Goal: Navigation & Orientation: Find specific page/section

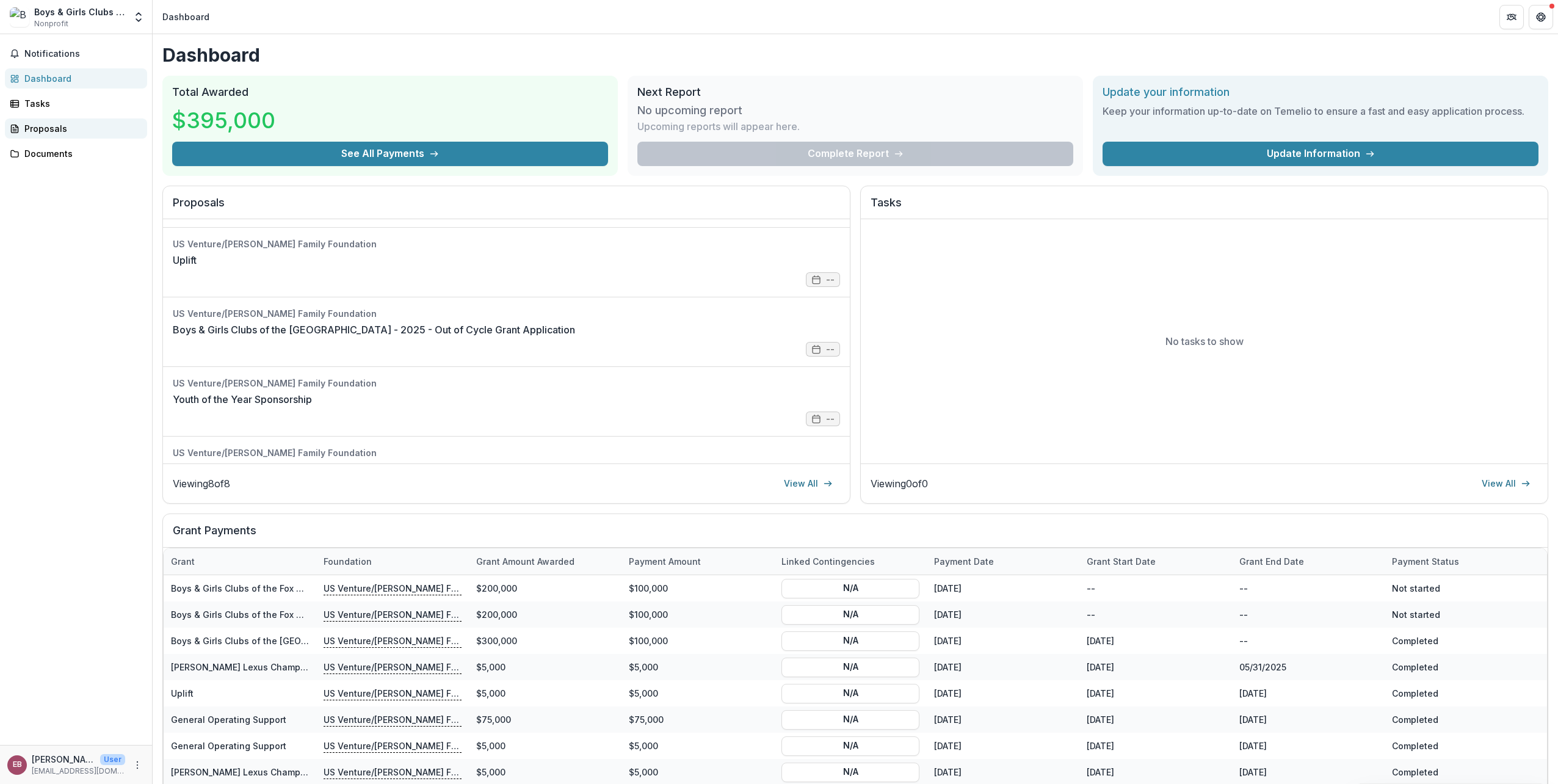
click at [45, 124] on div "Proposals" at bounding box center [81, 128] width 113 height 12
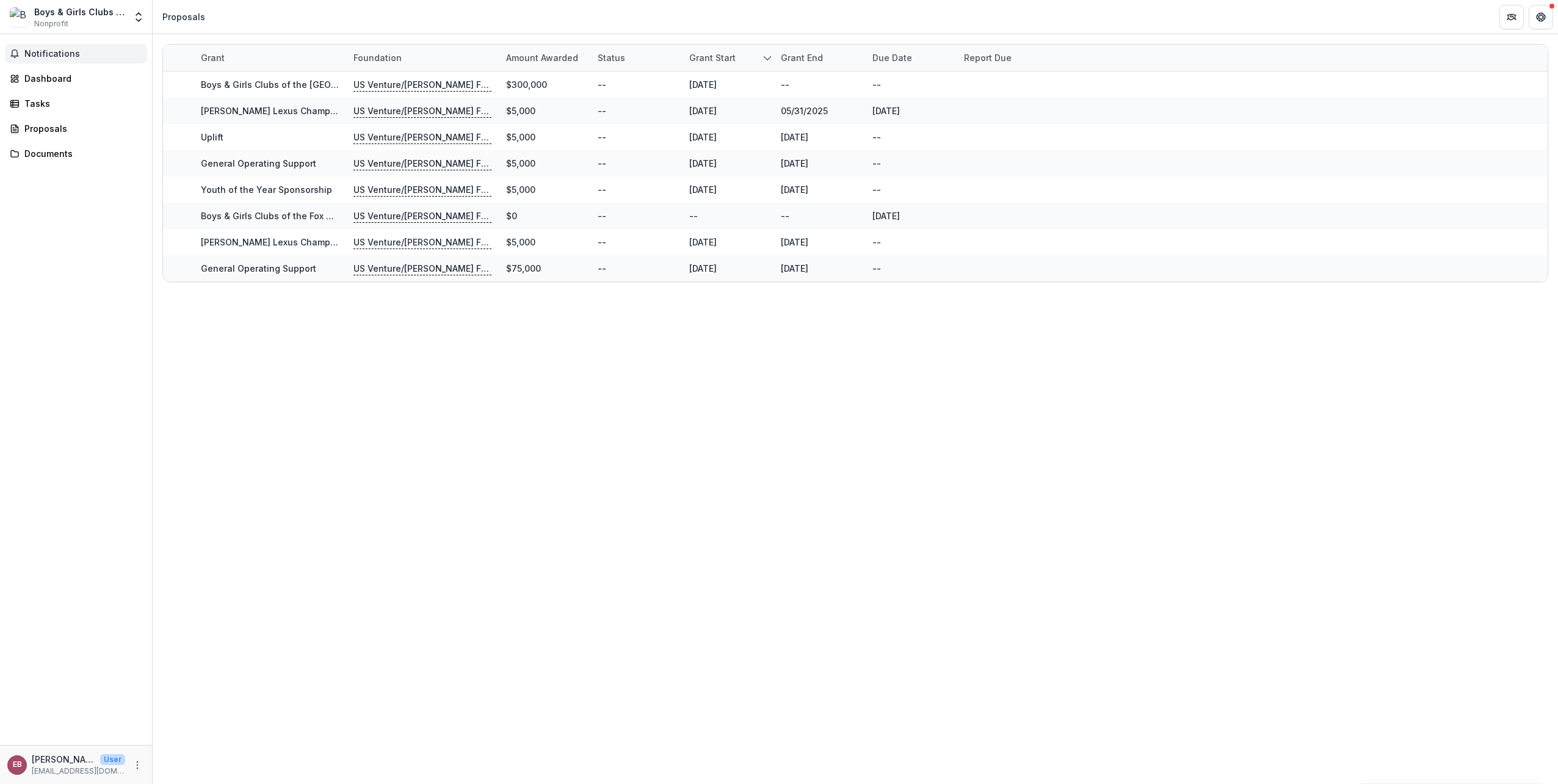
click at [49, 53] on span "Notifications" at bounding box center [83, 54] width 118 height 10
click at [40, 104] on div "Tasks" at bounding box center [81, 103] width 113 height 12
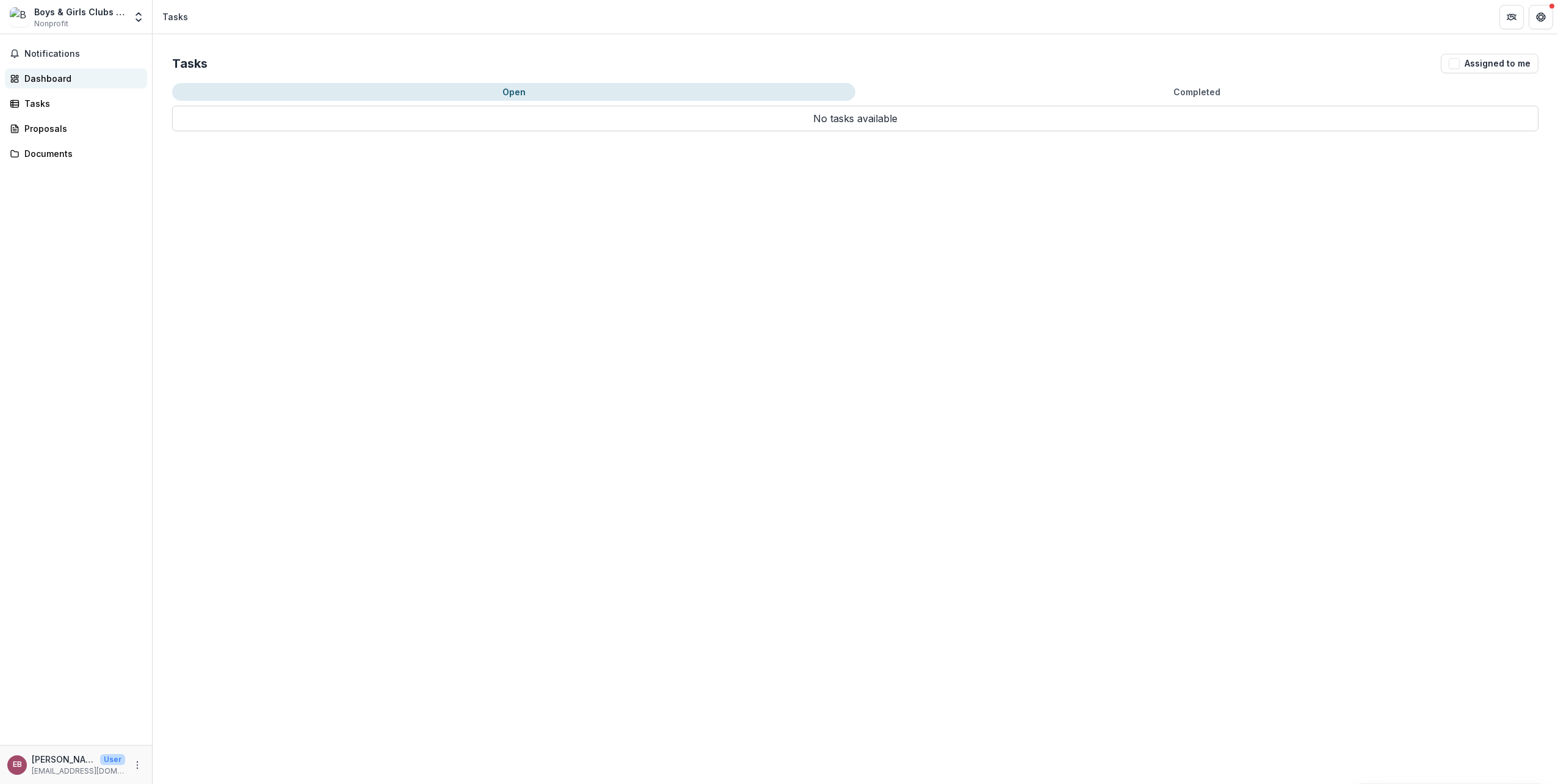
click at [62, 81] on div "Dashboard" at bounding box center [81, 78] width 113 height 12
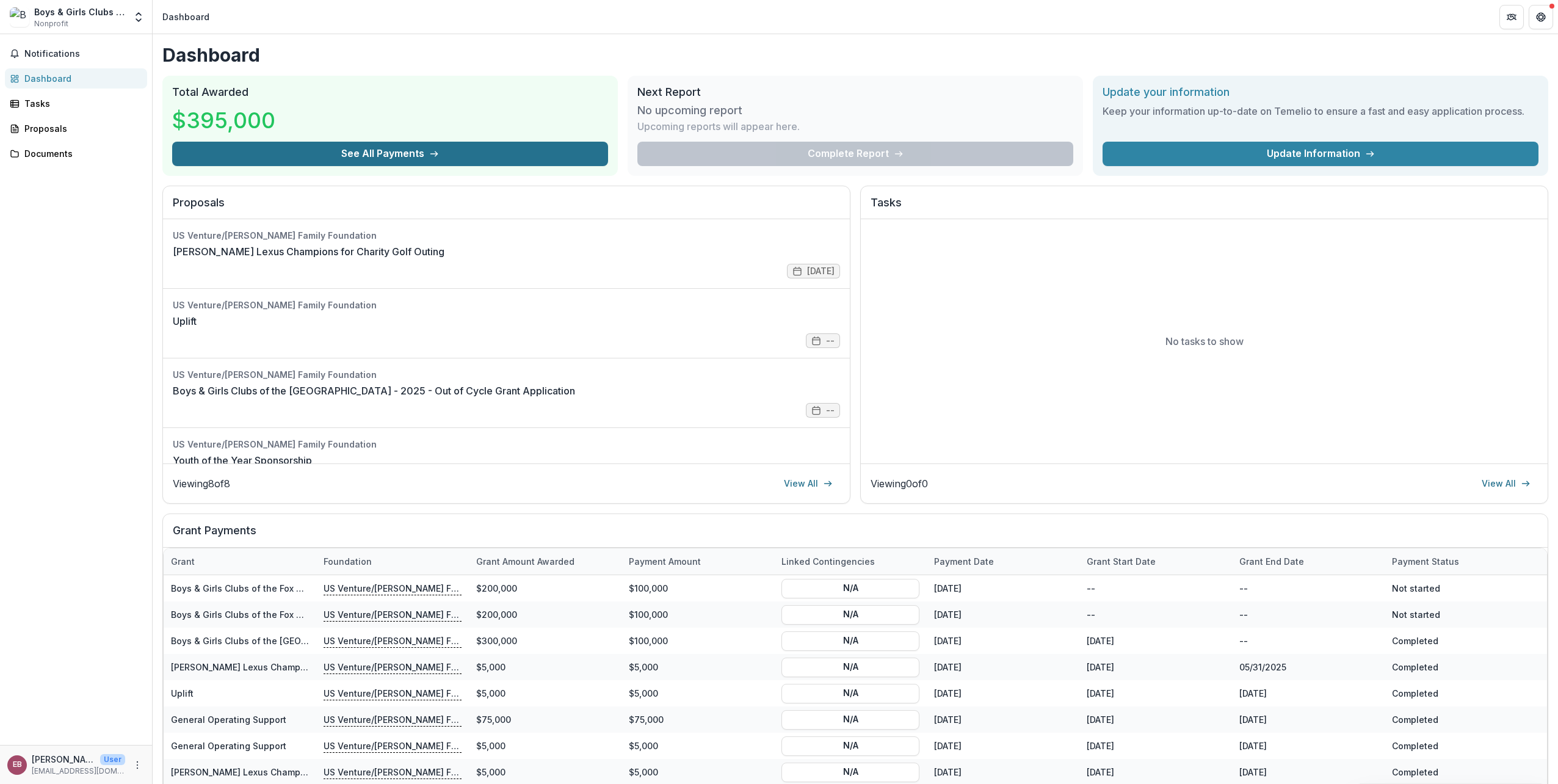
click at [401, 150] on button "See All Payments" at bounding box center [390, 153] width 436 height 24
click at [804, 481] on link "View All" at bounding box center [809, 483] width 63 height 19
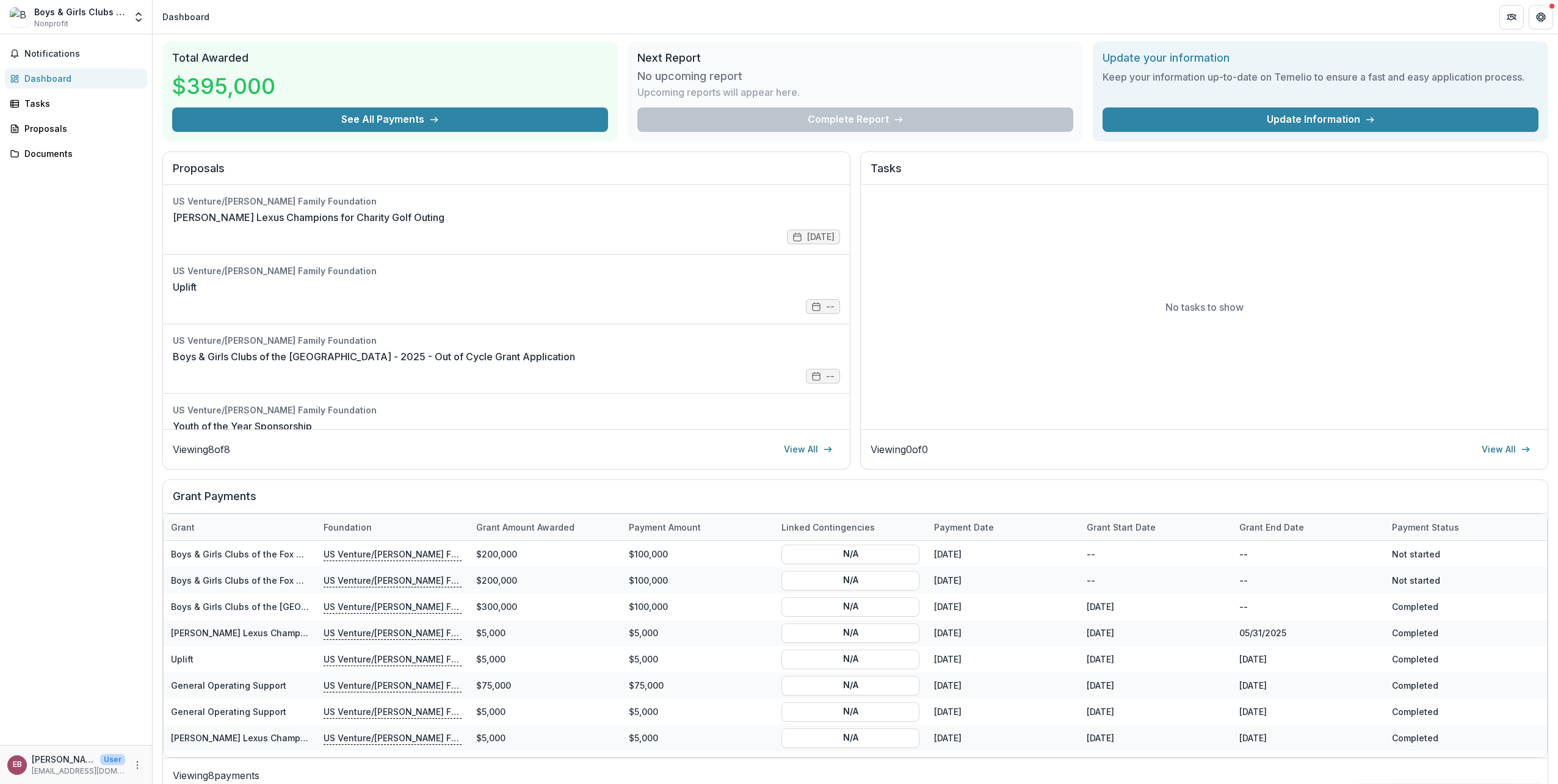
scroll to position [51, 0]
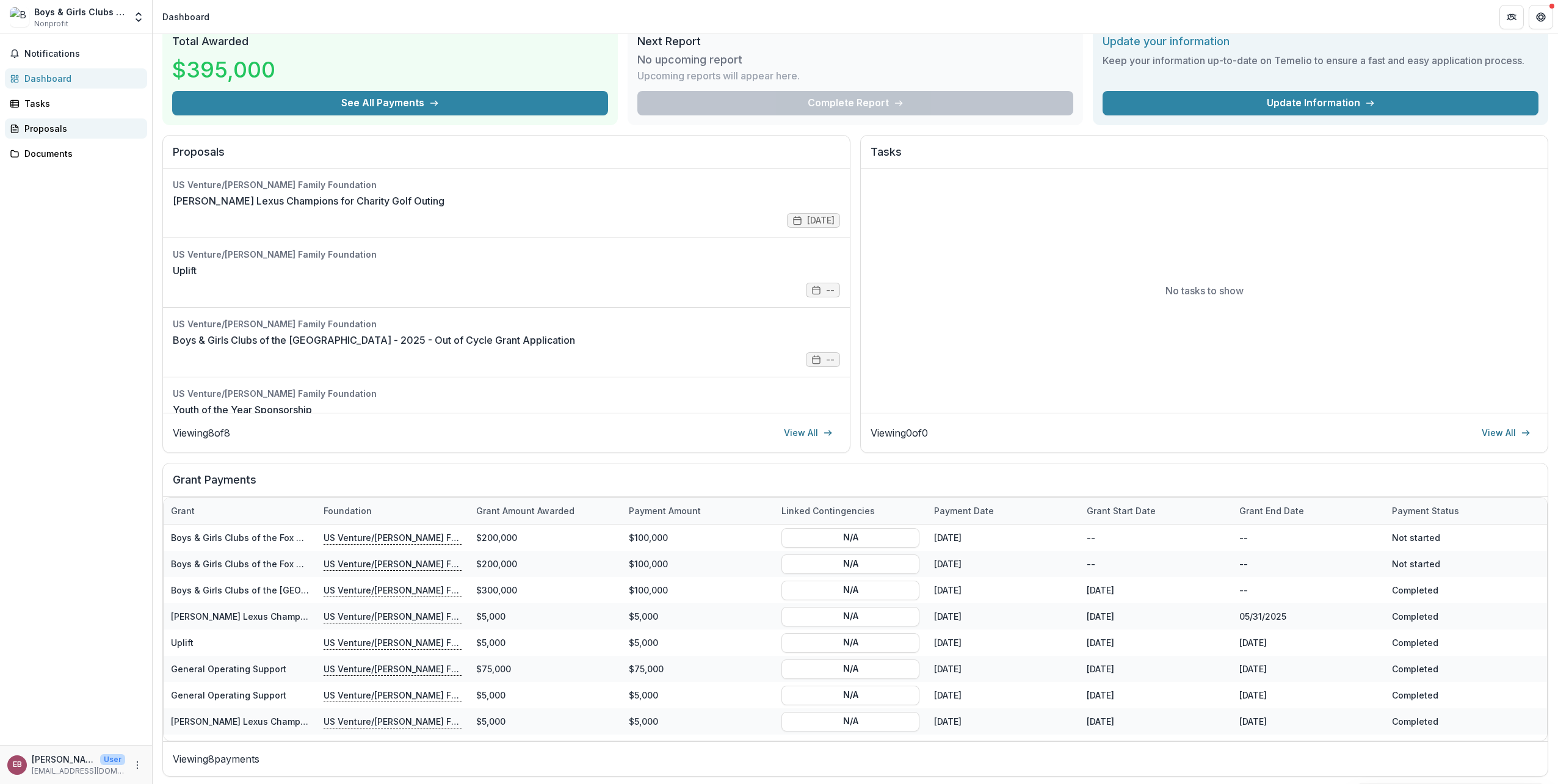
click at [60, 125] on div "Proposals" at bounding box center [81, 128] width 113 height 12
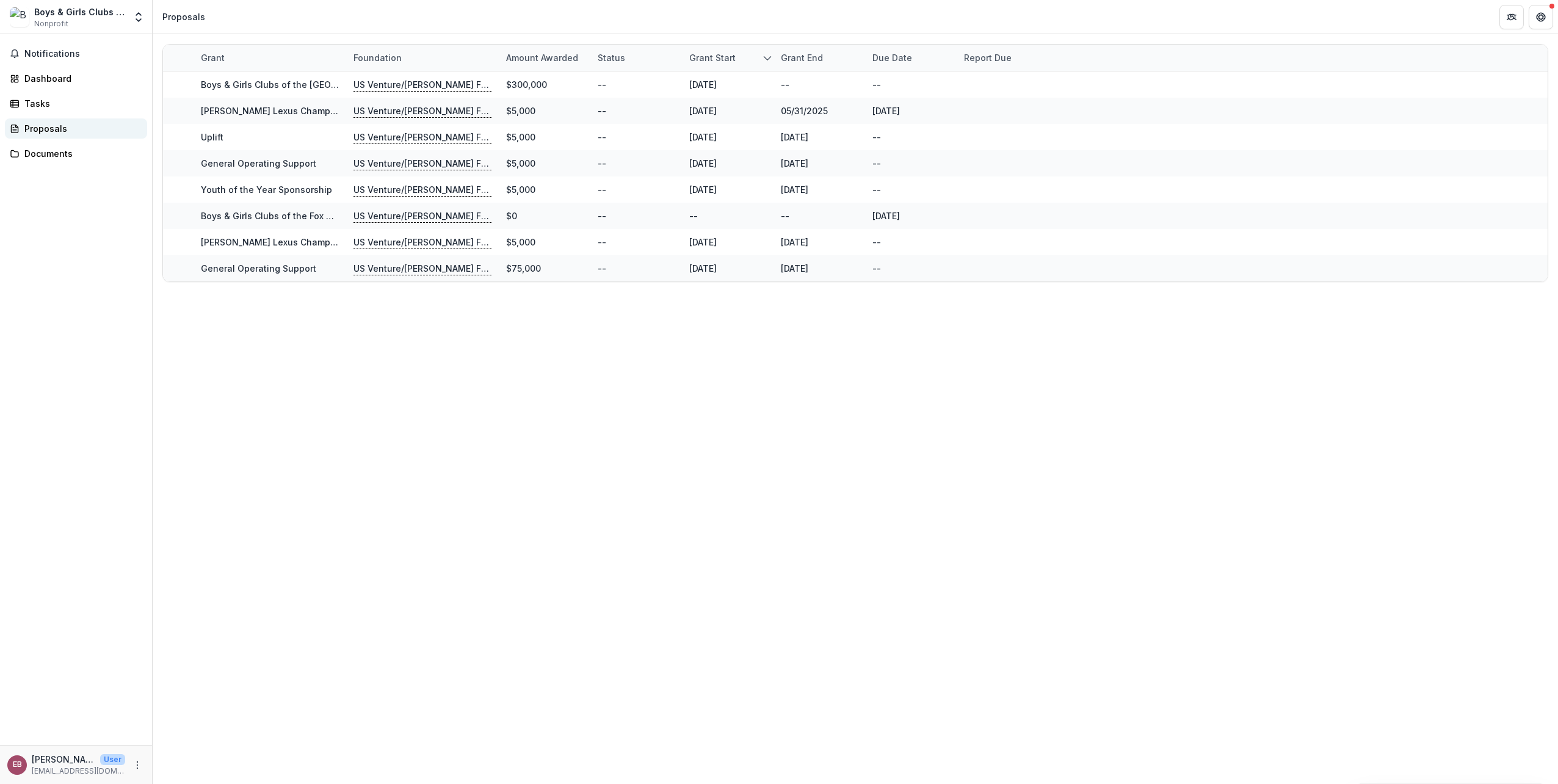
click at [37, 126] on div "Proposals" at bounding box center [81, 128] width 113 height 12
click at [52, 127] on div "Proposals" at bounding box center [81, 128] width 113 height 12
click at [55, 78] on div "Dashboard" at bounding box center [81, 78] width 113 height 12
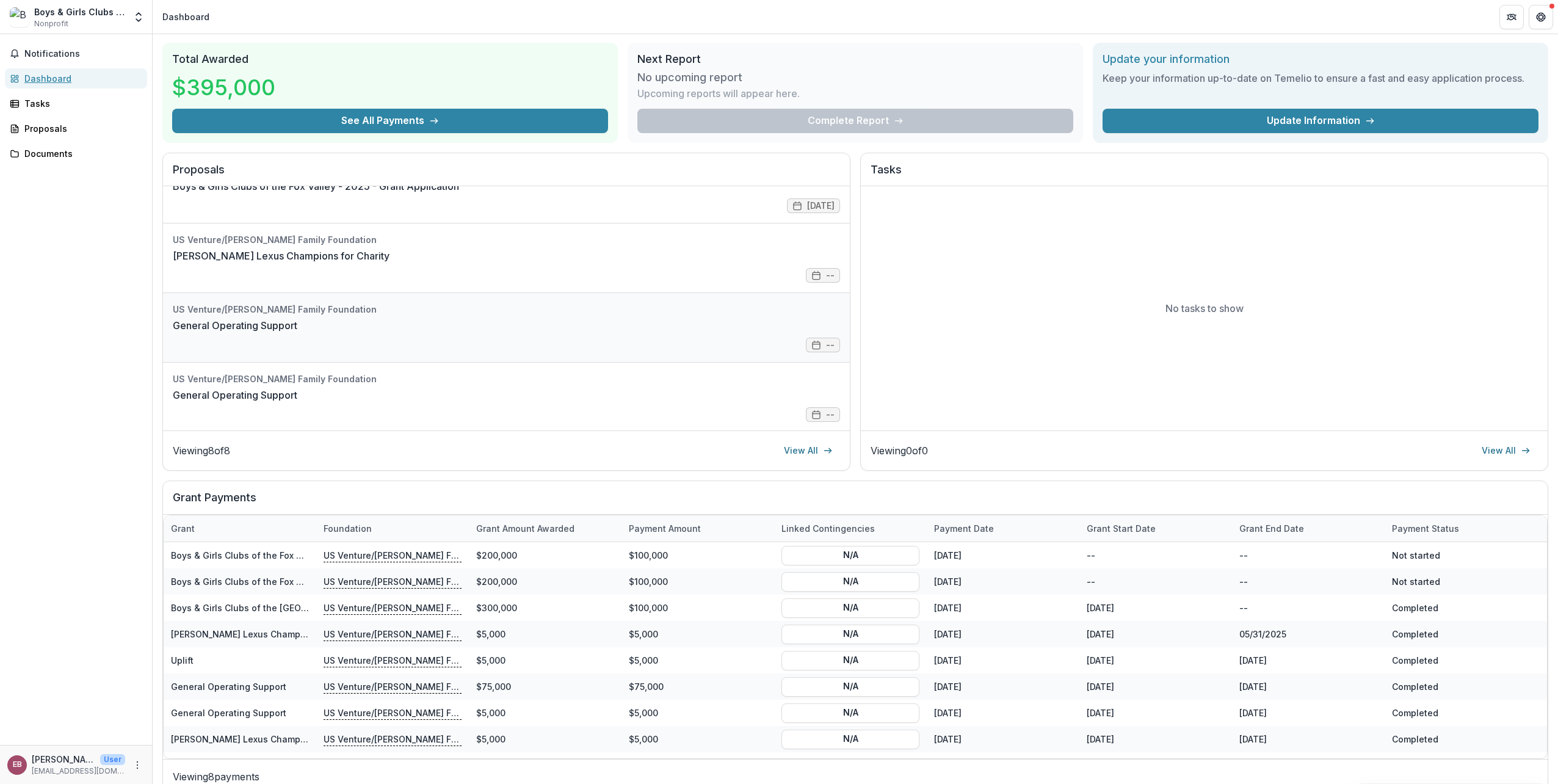
scroll to position [51, 0]
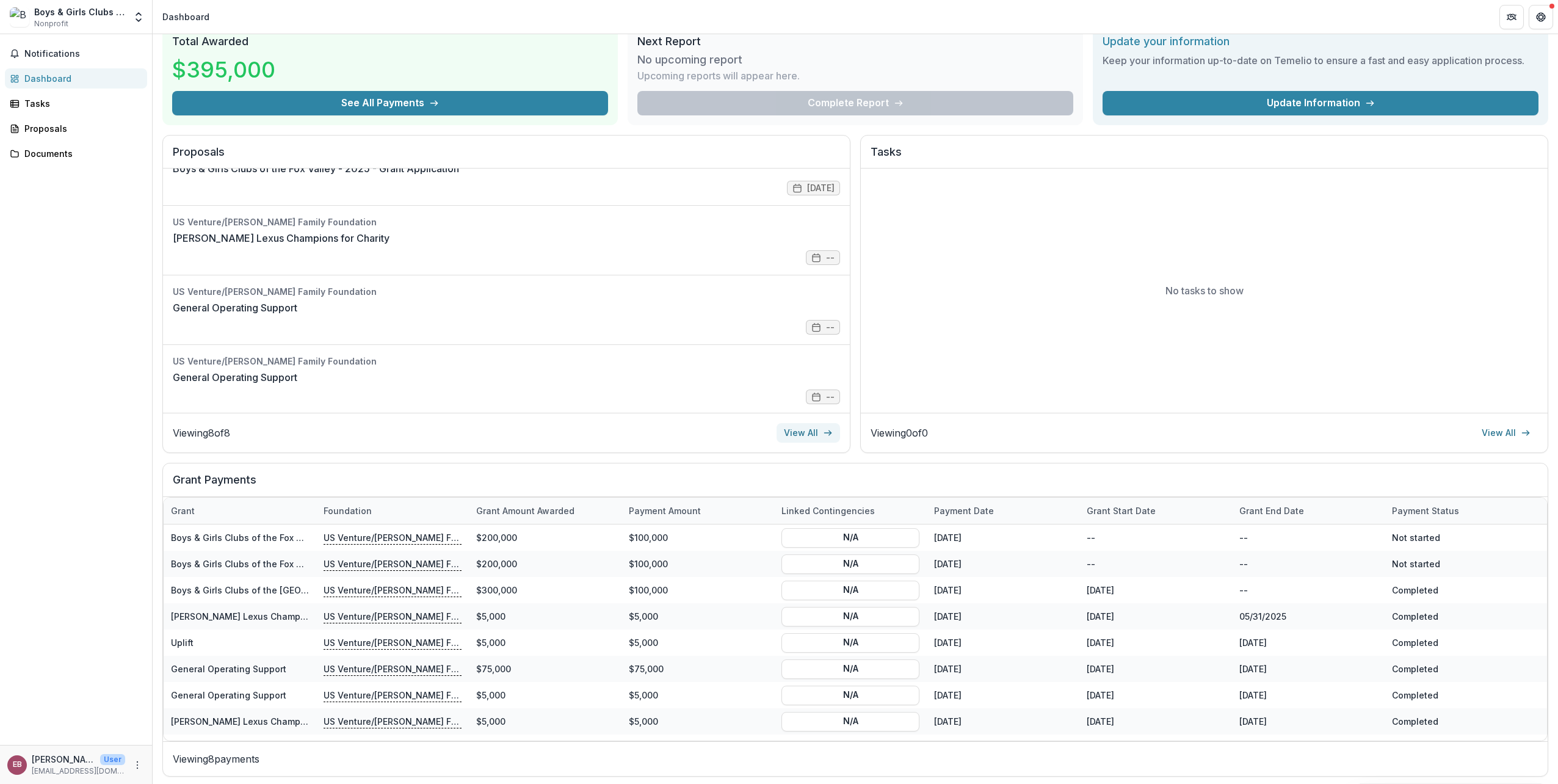
click at [799, 432] on link "View All" at bounding box center [809, 432] width 63 height 19
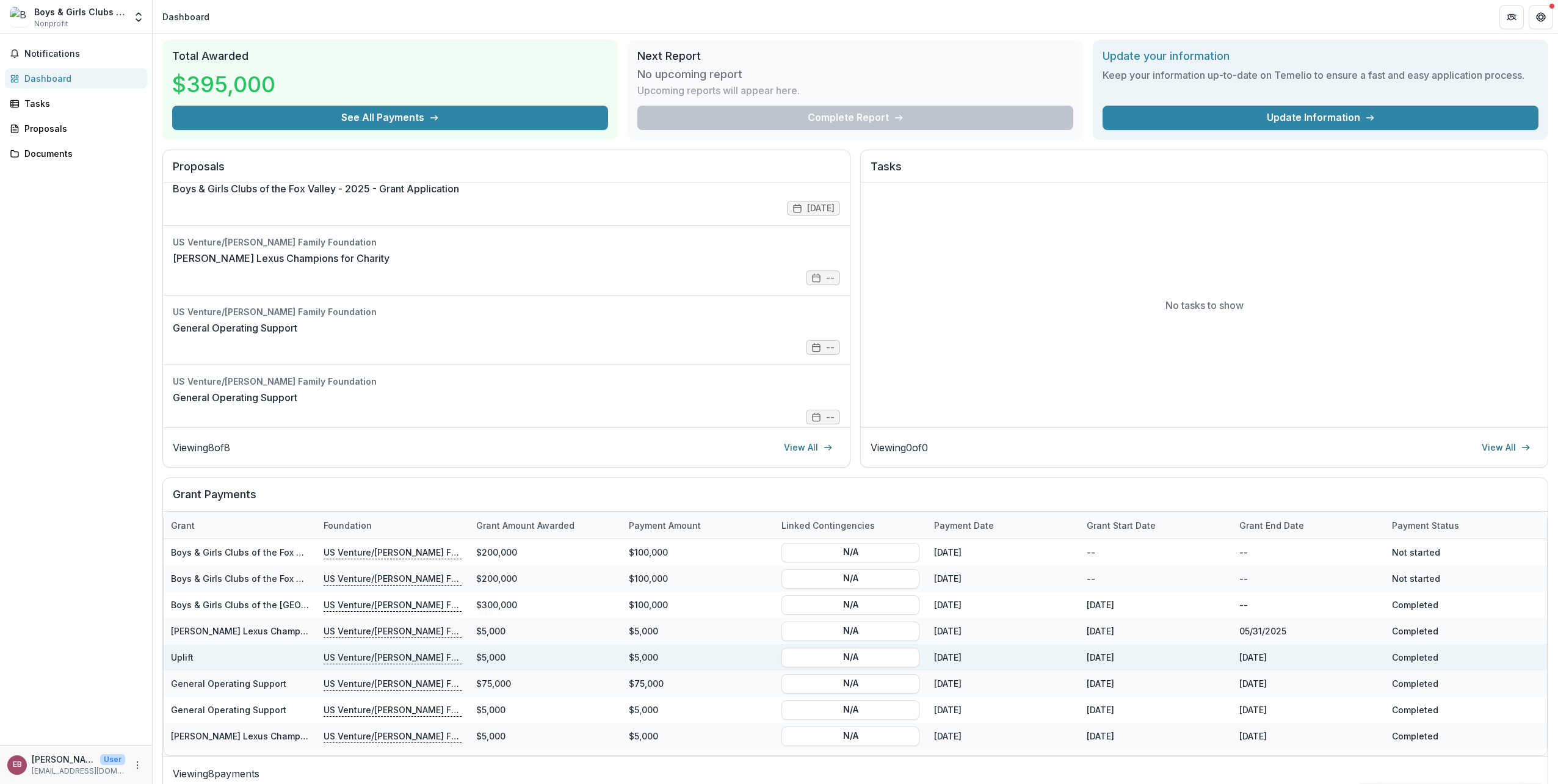
scroll to position [51, 0]
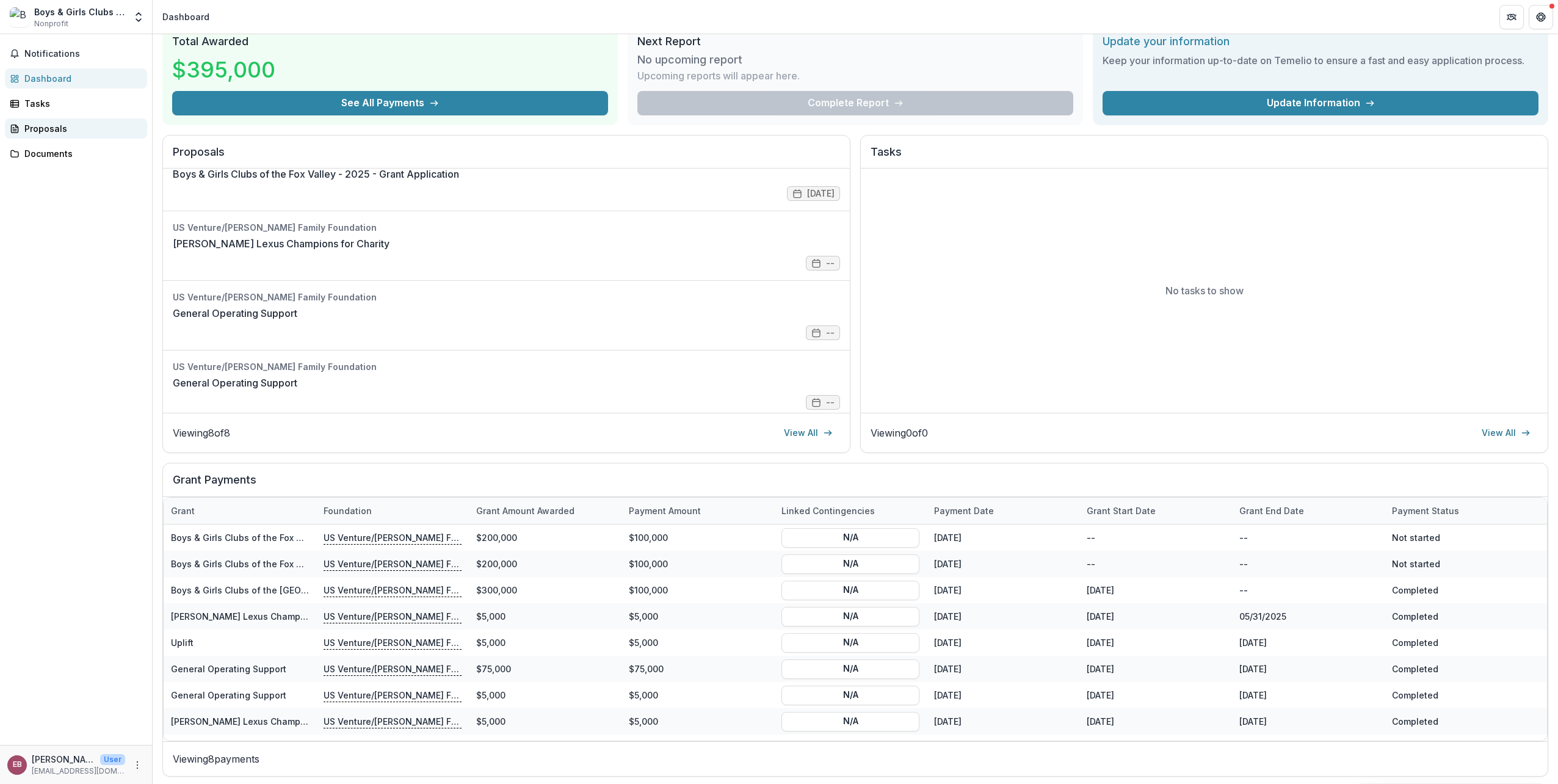
click at [54, 128] on div "Proposals" at bounding box center [81, 128] width 113 height 12
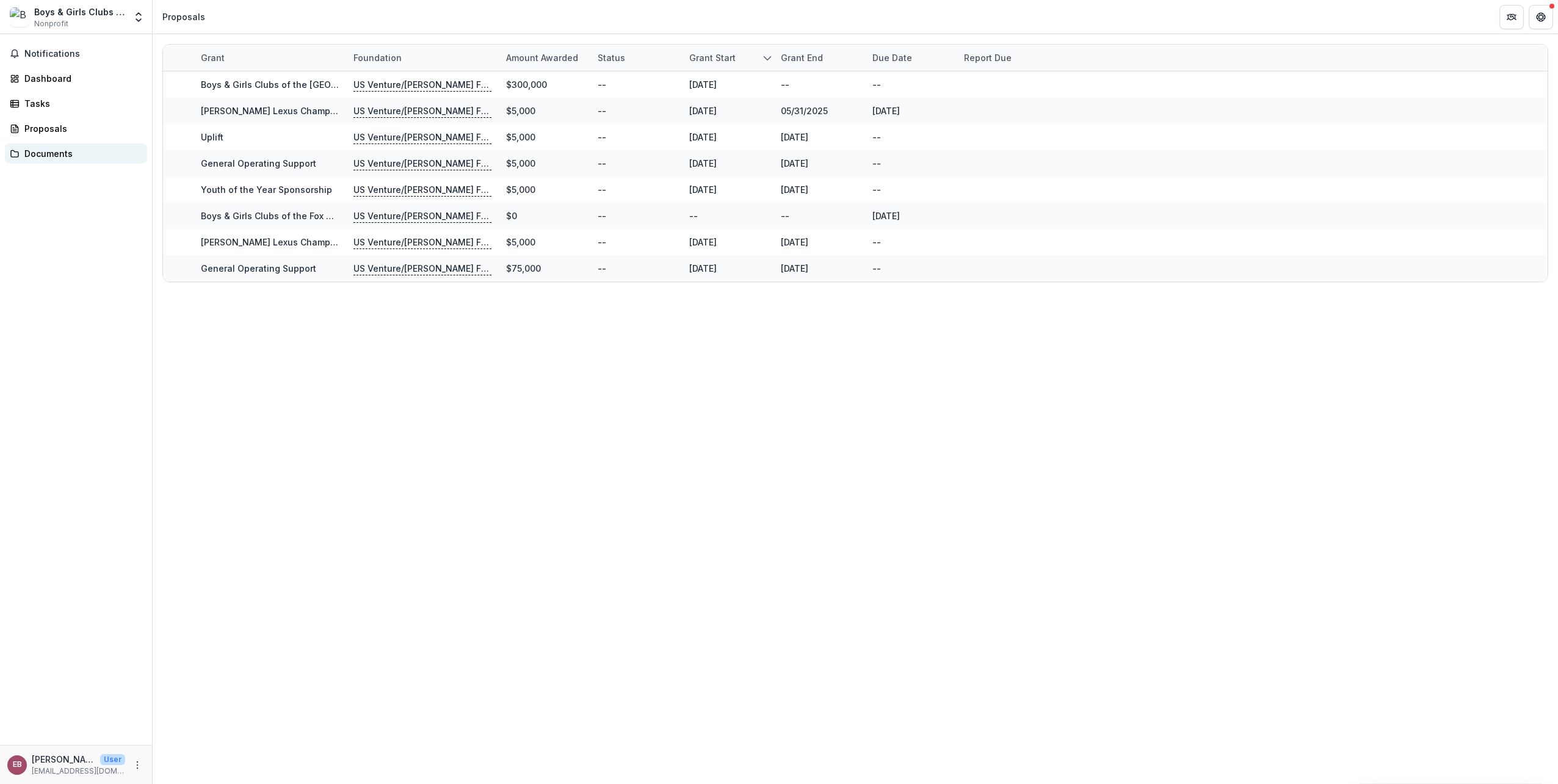
click at [33, 153] on div "Documents" at bounding box center [81, 153] width 113 height 12
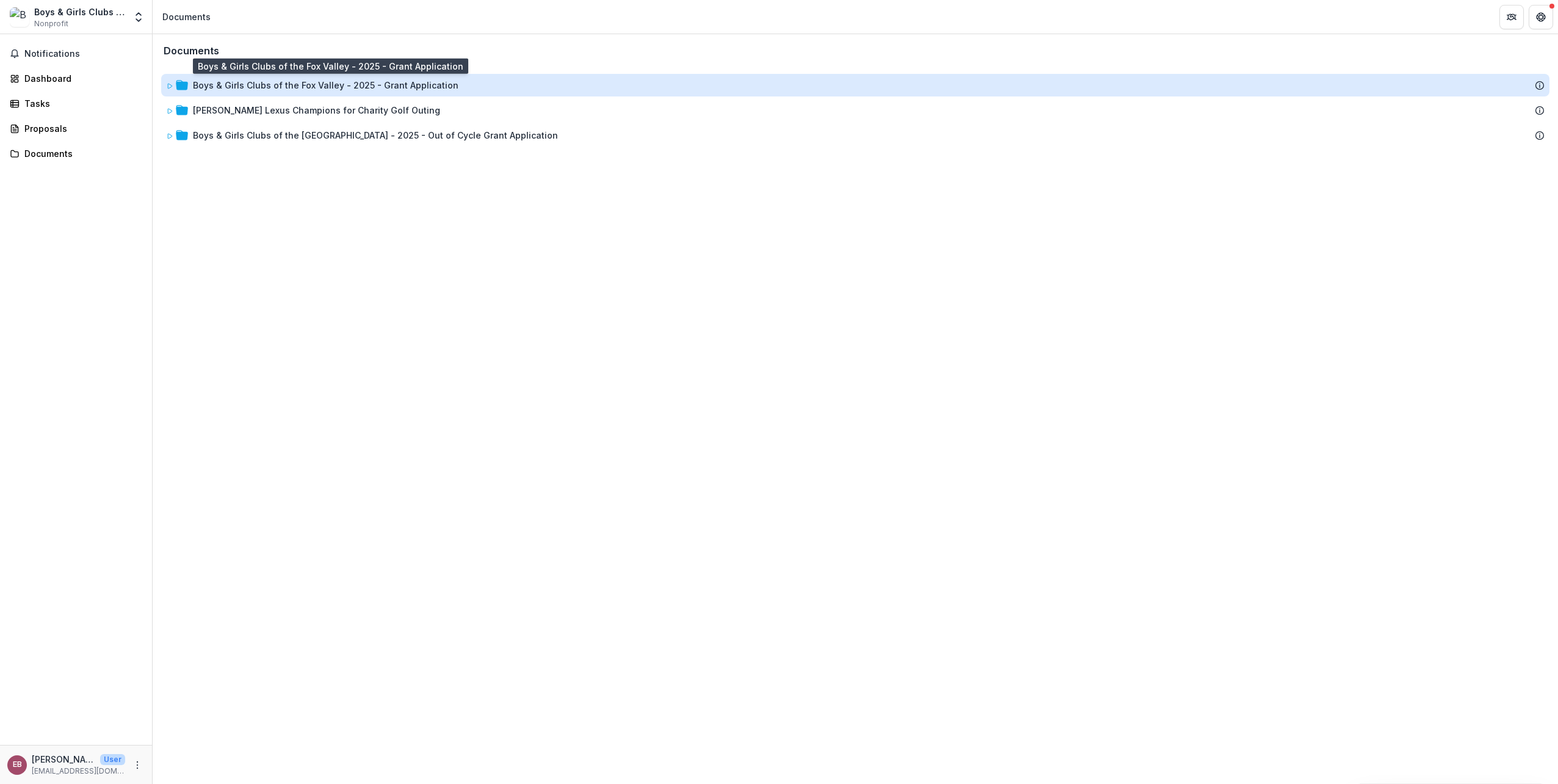
click at [316, 81] on div "Boys & Girls Clubs of the Fox Valley - 2025 - Grant Application" at bounding box center [325, 85] width 265 height 12
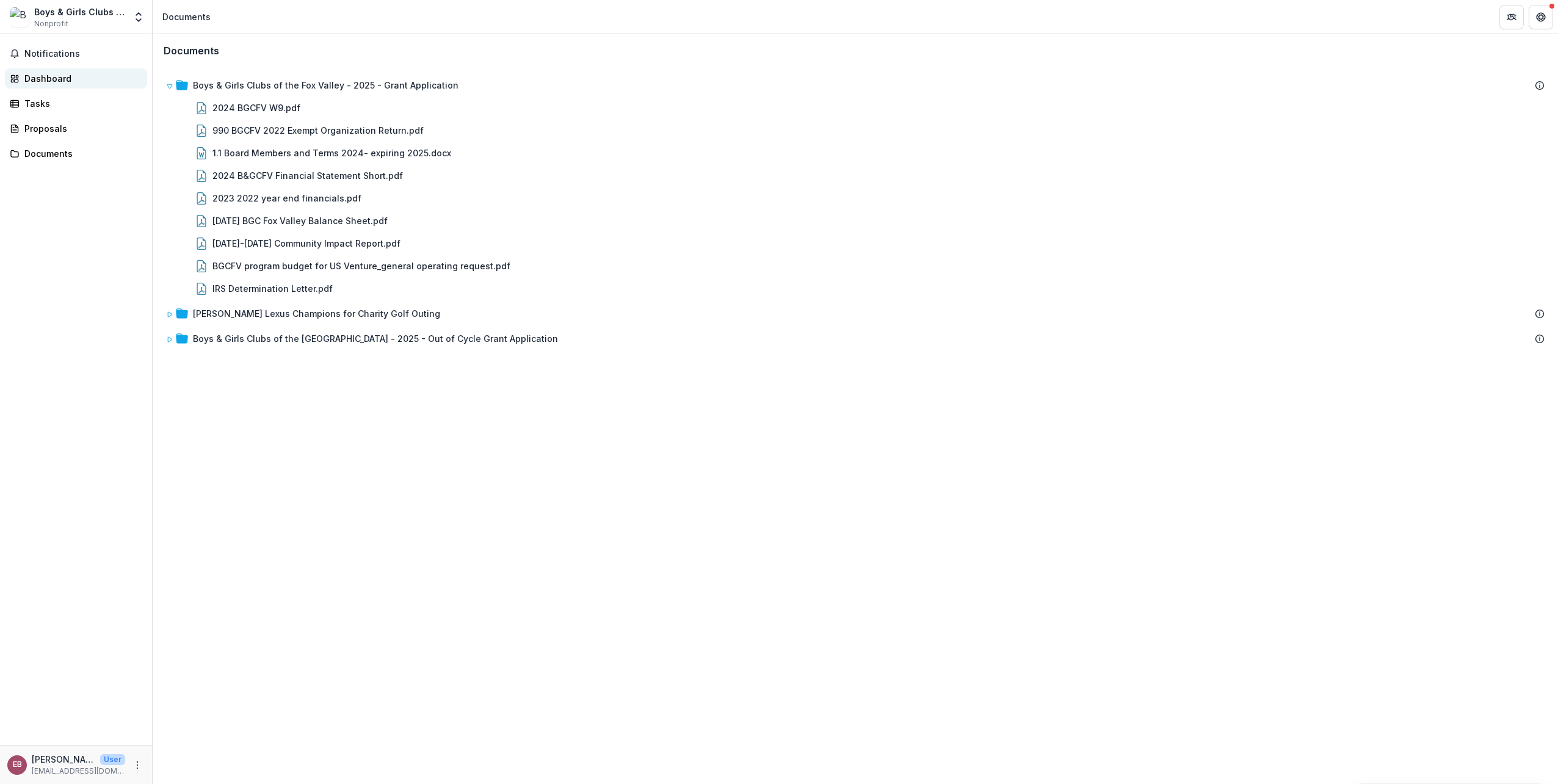
click at [33, 76] on div "Dashboard" at bounding box center [81, 78] width 113 height 12
